Goal: Use online tool/utility

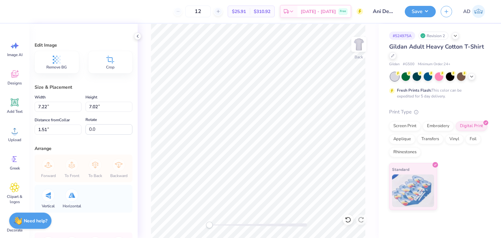
type input "5.83"
type input "5.67"
type input "2.86"
click at [413, 127] on div "Screen Print" at bounding box center [405, 125] width 32 height 10
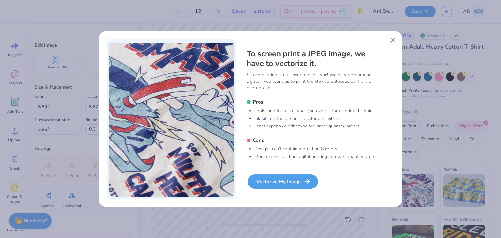
click at [289, 182] on div "Vectorize My Image" at bounding box center [283, 182] width 70 height 14
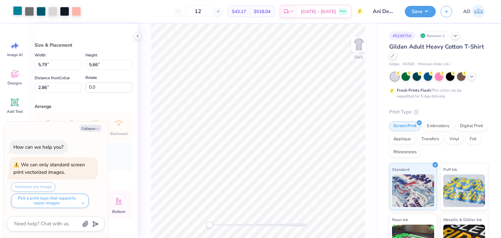
click at [20, 12] on div at bounding box center [17, 10] width 9 height 9
type textarea "x"
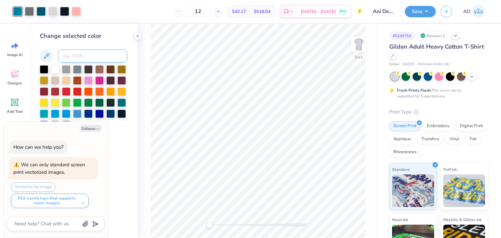
click at [69, 53] on input at bounding box center [92, 56] width 69 height 13
type input "7470"
click at [347, 221] on icon at bounding box center [348, 220] width 7 height 7
click at [54, 11] on div at bounding box center [52, 10] width 9 height 9
click at [29, 9] on div at bounding box center [29, 10] width 9 height 9
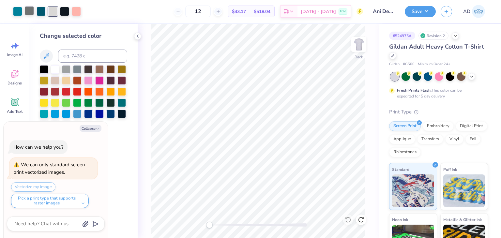
type textarea "x"
click at [77, 55] on input at bounding box center [92, 56] width 69 height 13
type input "7470"
type textarea "x"
click at [66, 10] on div at bounding box center [64, 10] width 9 height 9
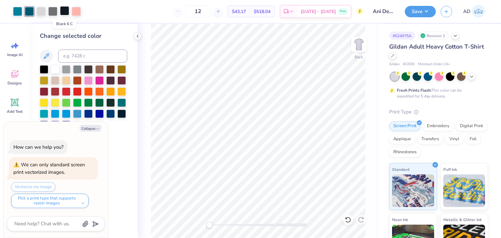
type textarea "x"
click at [80, 55] on input at bounding box center [92, 56] width 69 height 13
type input "7470"
type textarea "x"
click at [51, 8] on div at bounding box center [52, 10] width 9 height 9
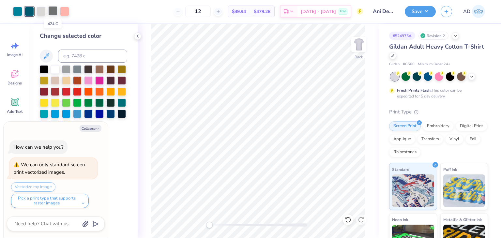
type textarea "x"
click at [75, 51] on input at bounding box center [92, 56] width 69 height 13
type input "7470"
type textarea "x"
click at [63, 11] on div at bounding box center [64, 10] width 9 height 9
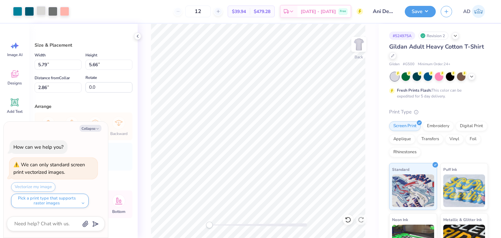
click at [40, 12] on div at bounding box center [41, 10] width 9 height 9
type textarea "x"
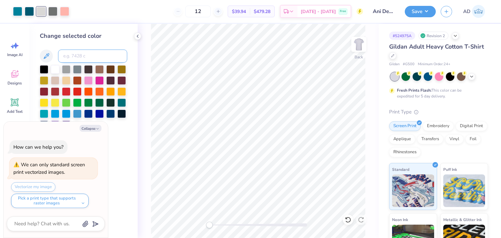
click at [73, 54] on input at bounding box center [92, 56] width 69 height 13
type input "7470"
type textarea "x"
click at [351, 221] on icon at bounding box center [348, 220] width 7 height 7
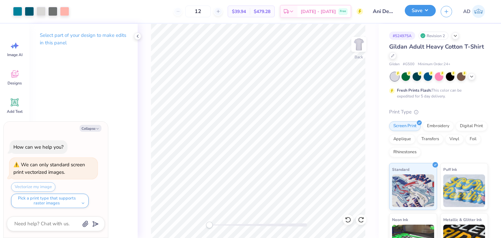
click at [420, 11] on button "Save" at bounding box center [420, 10] width 31 height 11
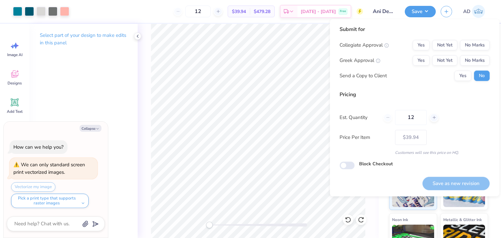
click at [478, 53] on div "Collegiate Approval Yes Not Yet No Marks Greek Approval Yes Not Yet No Marks Se…" at bounding box center [415, 60] width 150 height 41
click at [475, 46] on button "No Marks" at bounding box center [475, 45] width 30 height 10
click at [476, 64] on button "No Marks" at bounding box center [475, 60] width 30 height 10
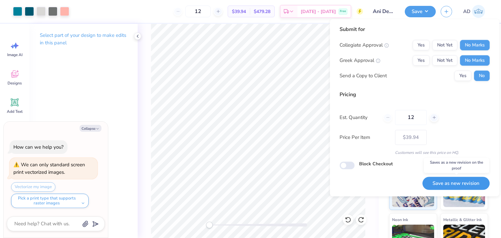
click at [459, 184] on button "Save as new revision" at bounding box center [455, 183] width 67 height 13
type textarea "x"
type input "– –"
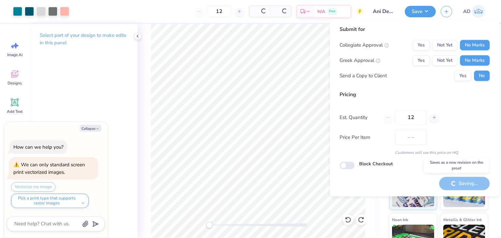
type textarea "x"
type input "$39.94"
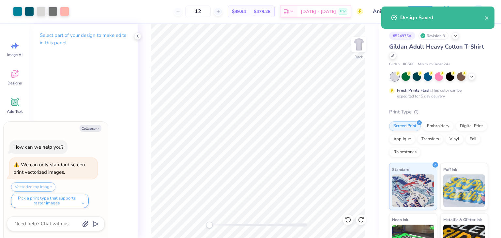
type textarea "x"
